Goal: Navigation & Orientation: Find specific page/section

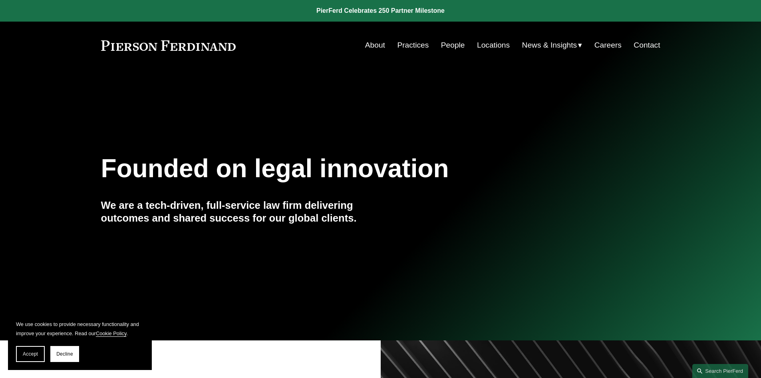
click at [417, 42] on link "Practices" at bounding box center [413, 45] width 32 height 15
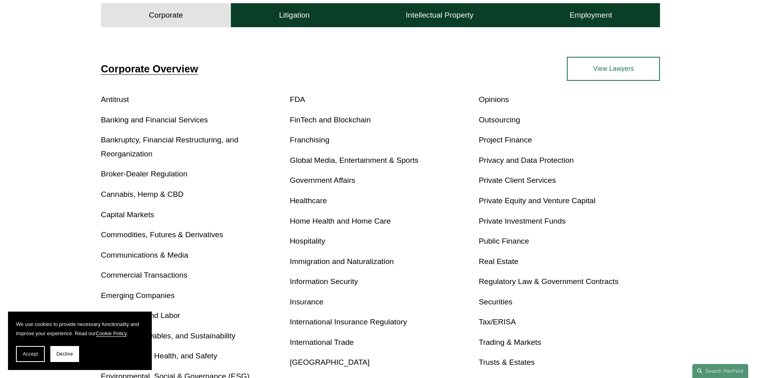
scroll to position [320, 0]
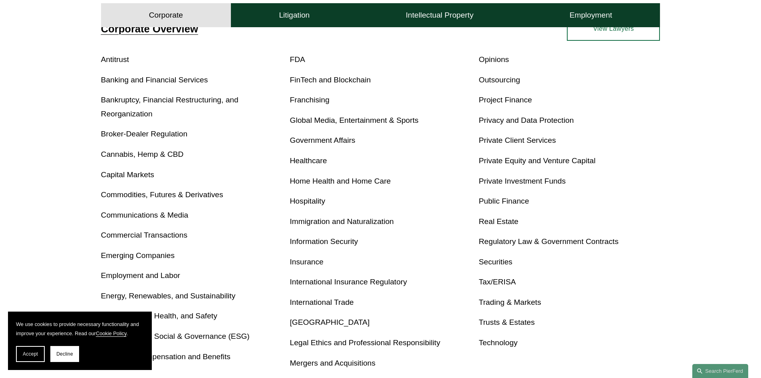
click at [307, 264] on link "Insurance" at bounding box center [307, 261] width 34 height 8
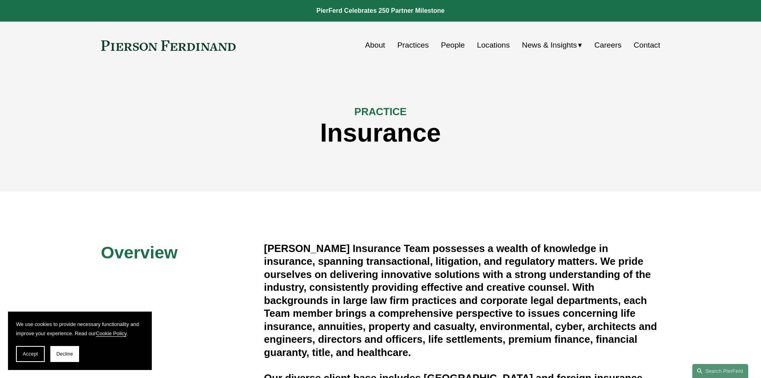
click at [490, 42] on link "Locations" at bounding box center [493, 45] width 33 height 15
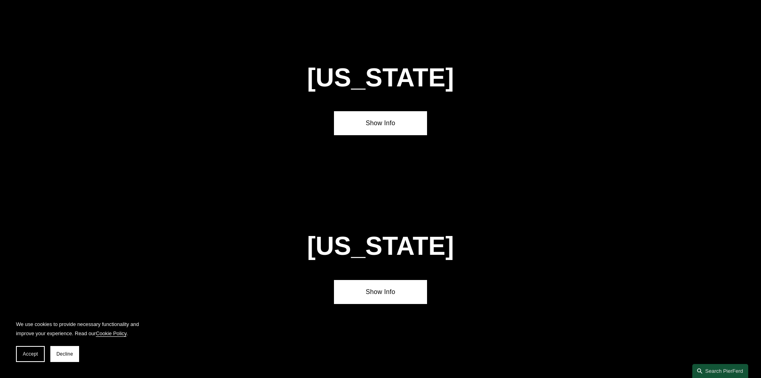
scroll to position [879, 0]
